Goal: Task Accomplishment & Management: Complete application form

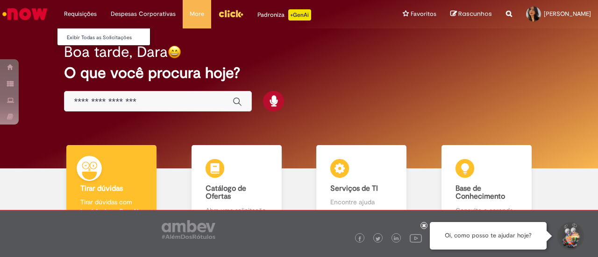
click at [94, 32] on li "Exibir Todas as Solicitações" at bounding box center [108, 37] width 103 height 12
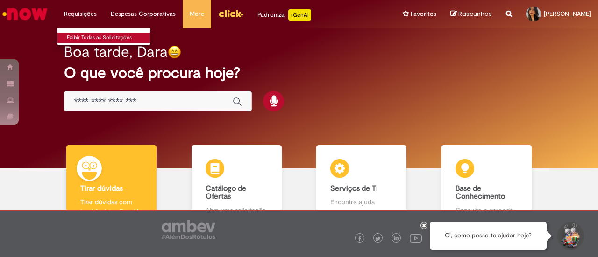
click at [93, 42] on link "Exibir Todas as Solicitações" at bounding box center [108, 38] width 103 height 10
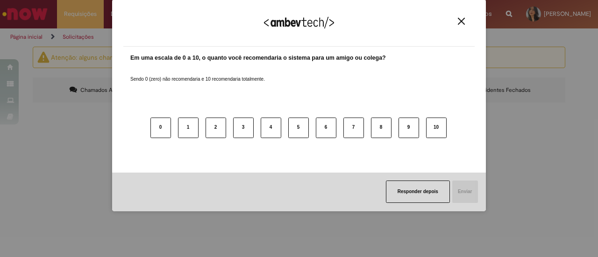
click at [463, 21] on img "Close" at bounding box center [461, 21] width 7 height 7
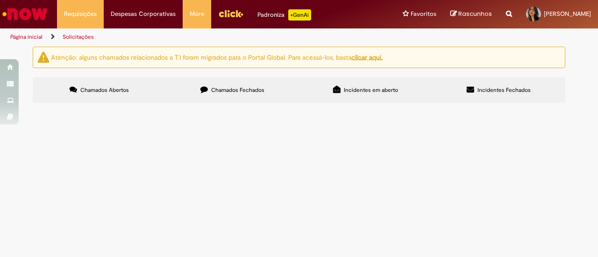
click at [196, 99] on label "Chamados Fechados" at bounding box center [232, 90] width 133 height 25
click at [0, 0] on td at bounding box center [0, 0] width 0 height 0
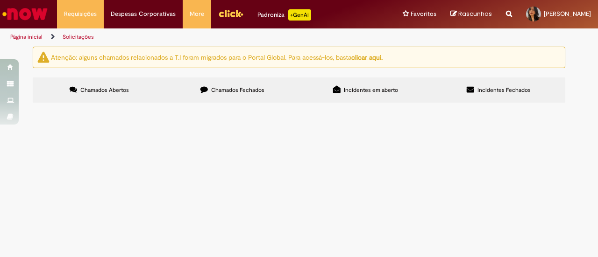
click at [0, 0] on td "Dashboards de Rotina Operacional Supply" at bounding box center [0, 0] width 0 height 0
click at [0, 0] on span "Dashboards de Rotina Operacional Supply" at bounding box center [0, 0] width 0 height 0
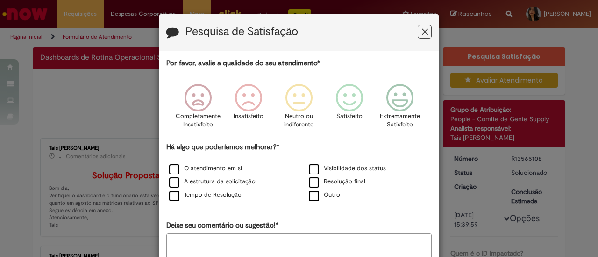
click at [107, 167] on div "Pesquisa de Satisfação Por favor, avalie a qualidade do seu atendimento* Comple…" at bounding box center [299, 128] width 598 height 257
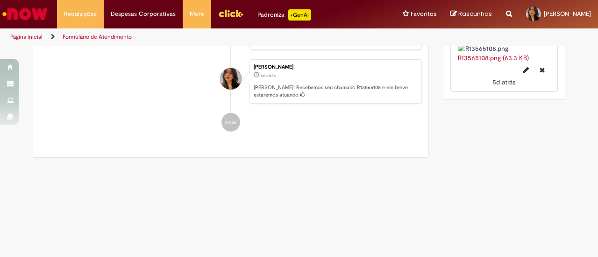
scroll to position [541, 0]
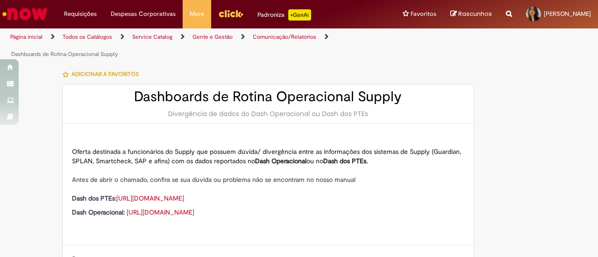
type input "********"
type input "**********"
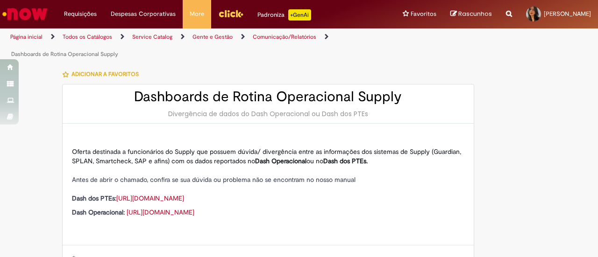
type input "****"
type input "**********"
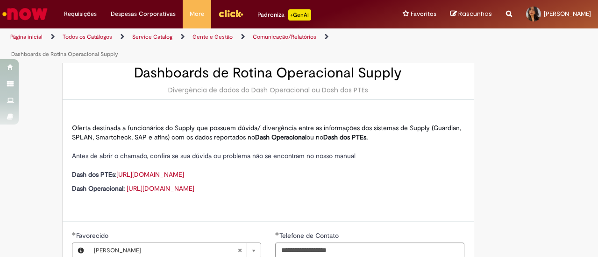
scroll to position [7, 0]
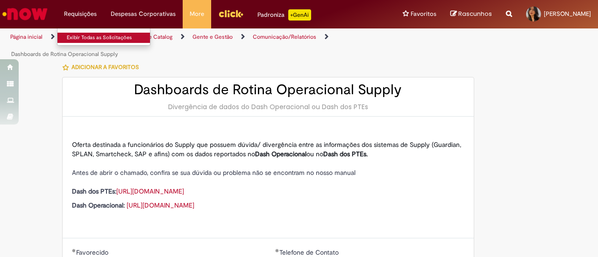
click at [91, 33] on link "Exibir Todas as Solicitações" at bounding box center [108, 38] width 103 height 10
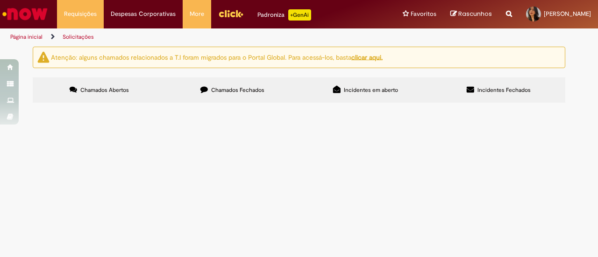
click at [225, 88] on span "Chamados Fechados" at bounding box center [237, 89] width 53 height 7
click at [347, 94] on label "Incidentes em aberto" at bounding box center [365, 90] width 133 height 25
click at [464, 91] on label "Incidentes Fechados" at bounding box center [498, 90] width 133 height 25
click at [252, 85] on label "Chamados Fechados" at bounding box center [232, 90] width 133 height 25
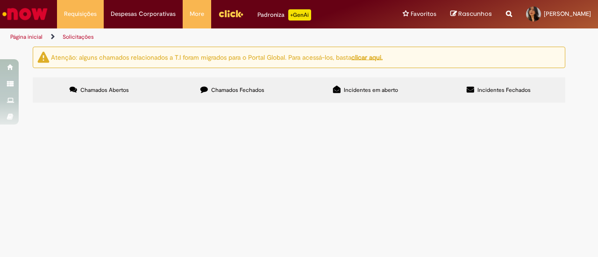
click at [0, 0] on th "Descrição" at bounding box center [0, 0] width 0 height 0
click at [339, 78] on label "Incidentes em aberto" at bounding box center [365, 90] width 133 height 25
click at [523, 78] on div "Chamados Abertos Chamados Fechados Incidentes em aberto Incidentes Fechados Ite…" at bounding box center [299, 78] width 533 height 0
click at [521, 100] on label "Incidentes Fechados" at bounding box center [498, 90] width 133 height 25
